Goal: Browse casually

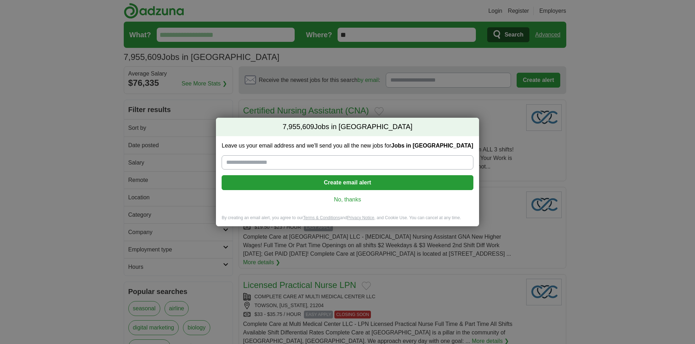
click at [352, 198] on link "No, thanks" at bounding box center [347, 200] width 240 height 8
